Goal: Task Accomplishment & Management: Manage account settings

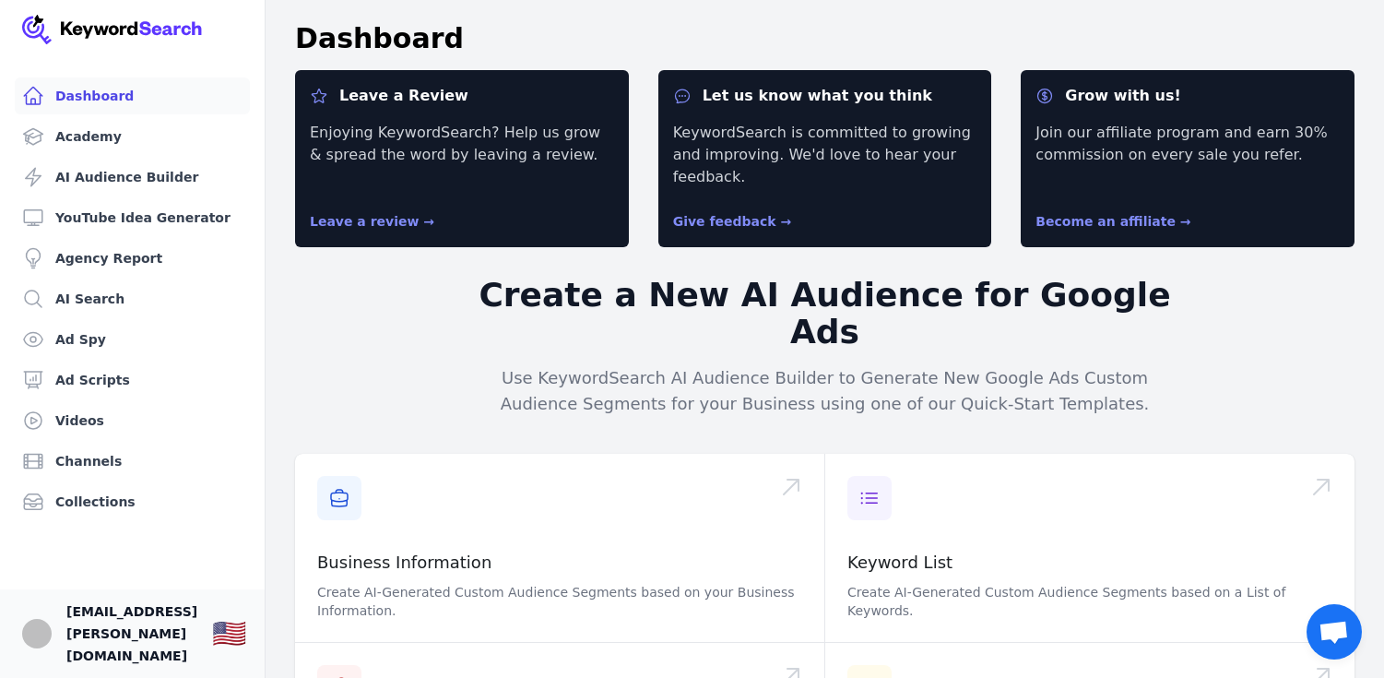
click at [101, 654] on span "[EMAIL_ADDRESS][PERSON_NAME][DOMAIN_NAME]" at bounding box center [131, 633] width 131 height 66
click at [40, 648] on img "Open user button" at bounding box center [37, 634] width 30 height 30
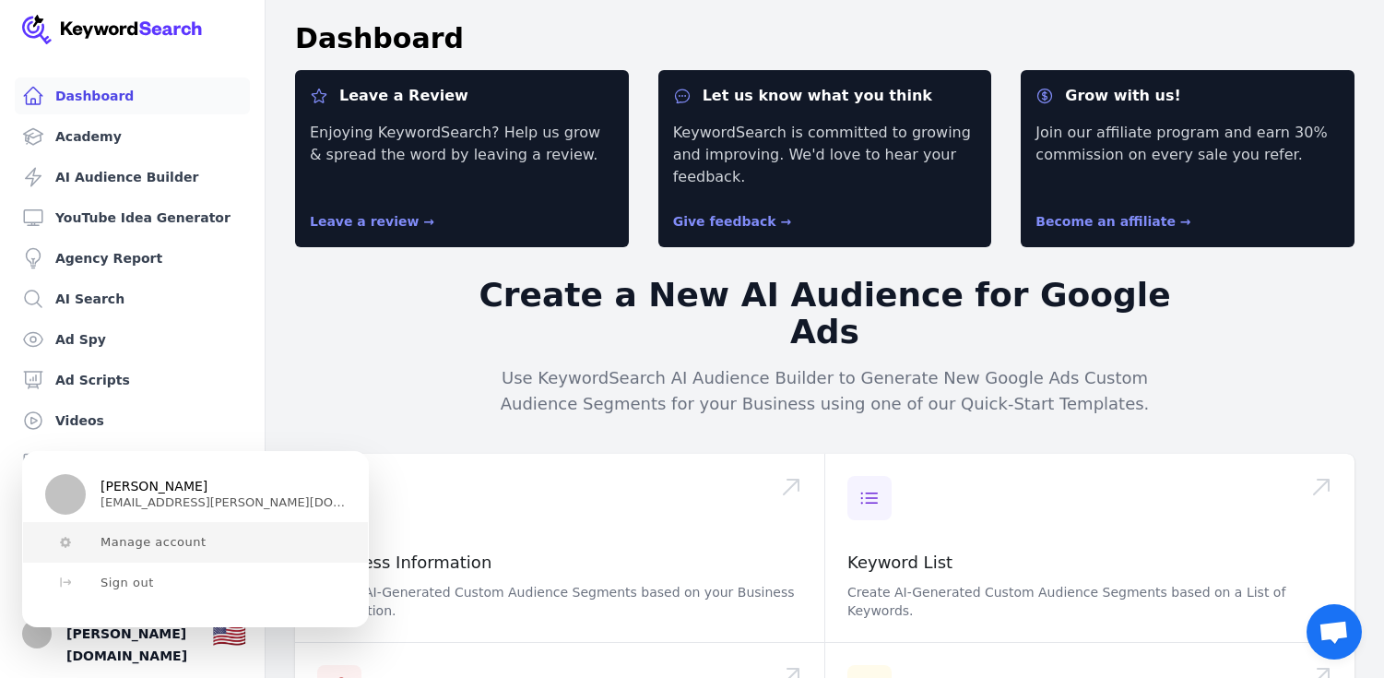
click at [159, 550] on button "Manage account" at bounding box center [195, 542] width 345 height 41
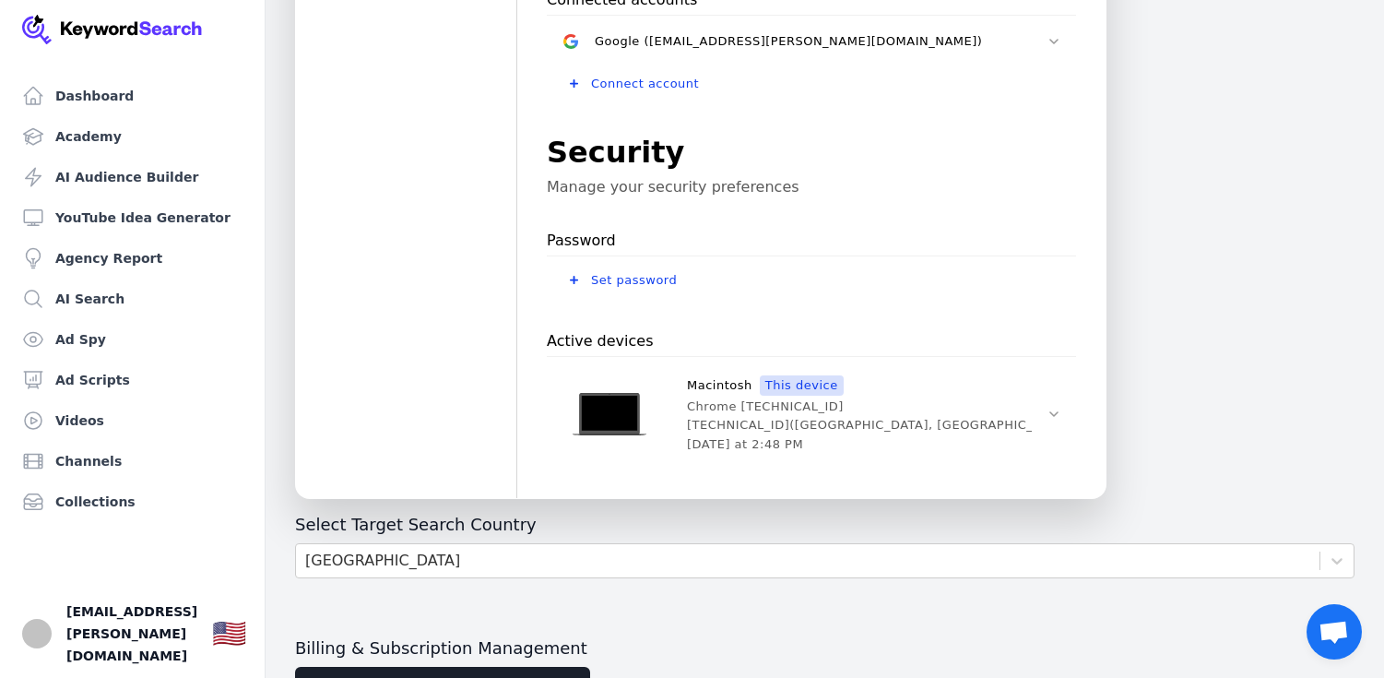
scroll to position [658, 0]
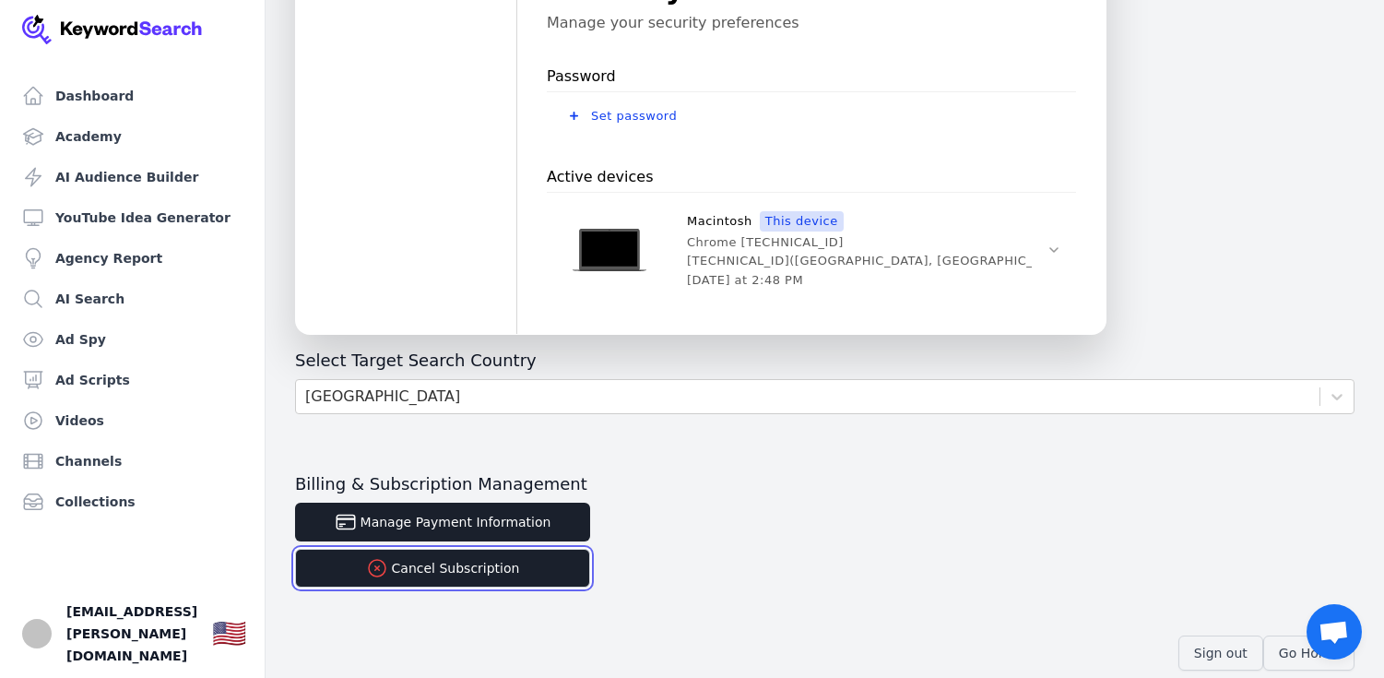
click at [421, 563] on button "Cancel Subscription" at bounding box center [442, 568] width 295 height 39
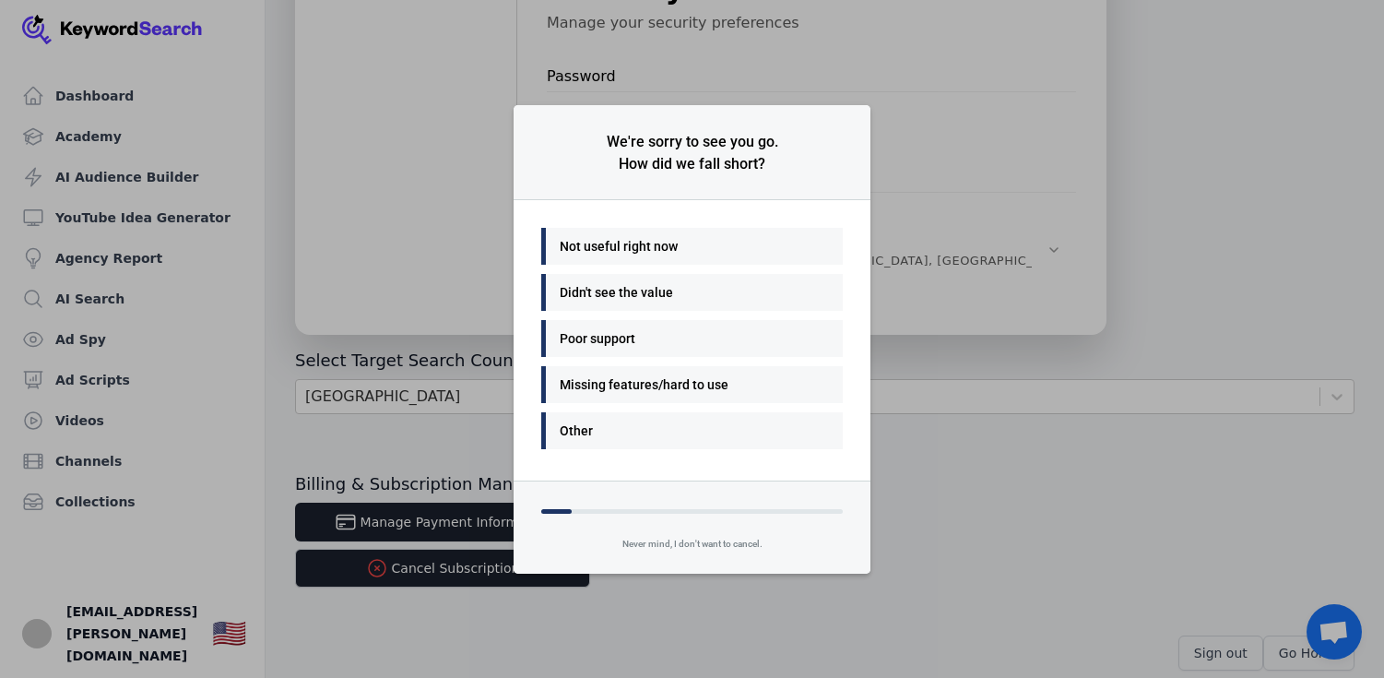
click at [650, 250] on div "Not useful right now" at bounding box center [687, 246] width 255 height 22
click at [658, 345] on div "Helpful support" at bounding box center [687, 338] width 255 height 22
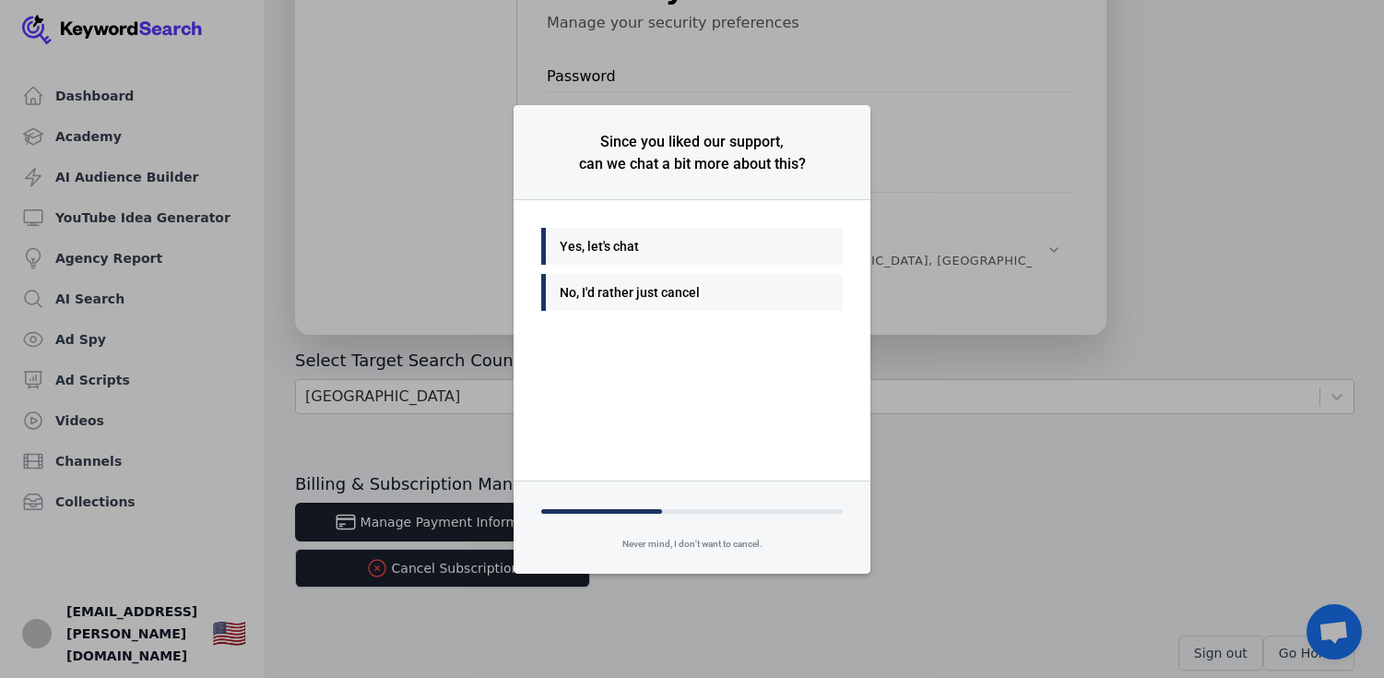
click at [659, 298] on div "No, I'd rather just cancel" at bounding box center [687, 292] width 255 height 22
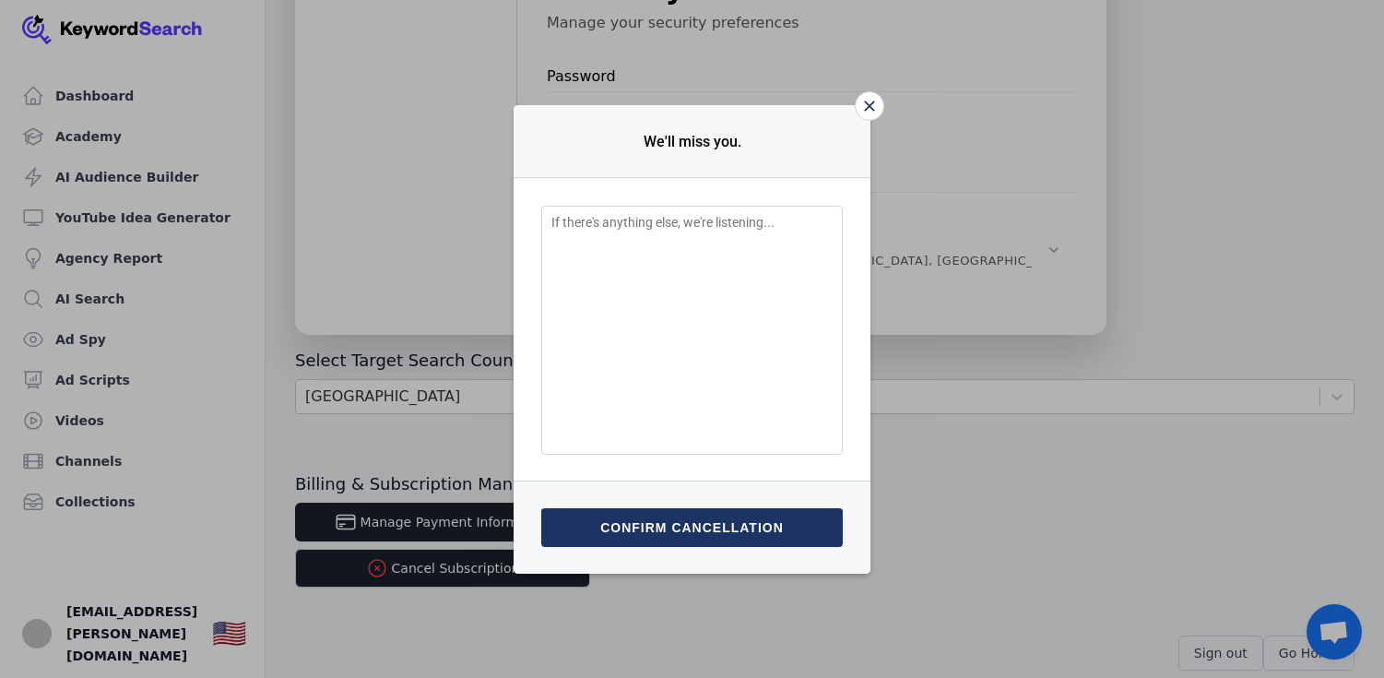
click at [654, 528] on button "Confirm cancellation" at bounding box center [692, 527] width 302 height 39
